Goal: Task Accomplishment & Management: Use online tool/utility

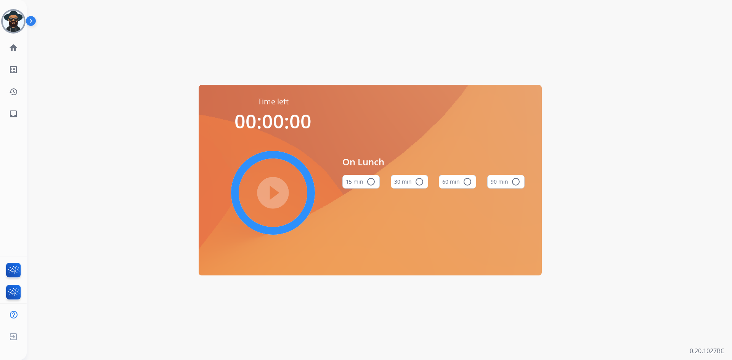
click at [30, 18] on img at bounding box center [32, 22] width 13 height 14
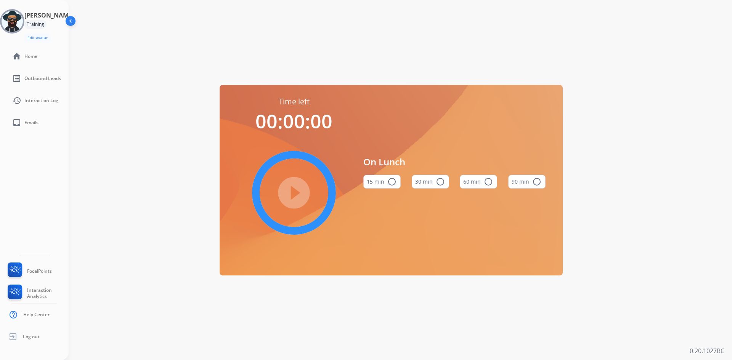
click at [11, 20] on div "[PERSON_NAME] Training Edit Avatar Agent: [PERSON_NAME] Profile: Extend_Trainin…" at bounding box center [34, 25] width 69 height 33
